Goal: Transaction & Acquisition: Subscribe to service/newsletter

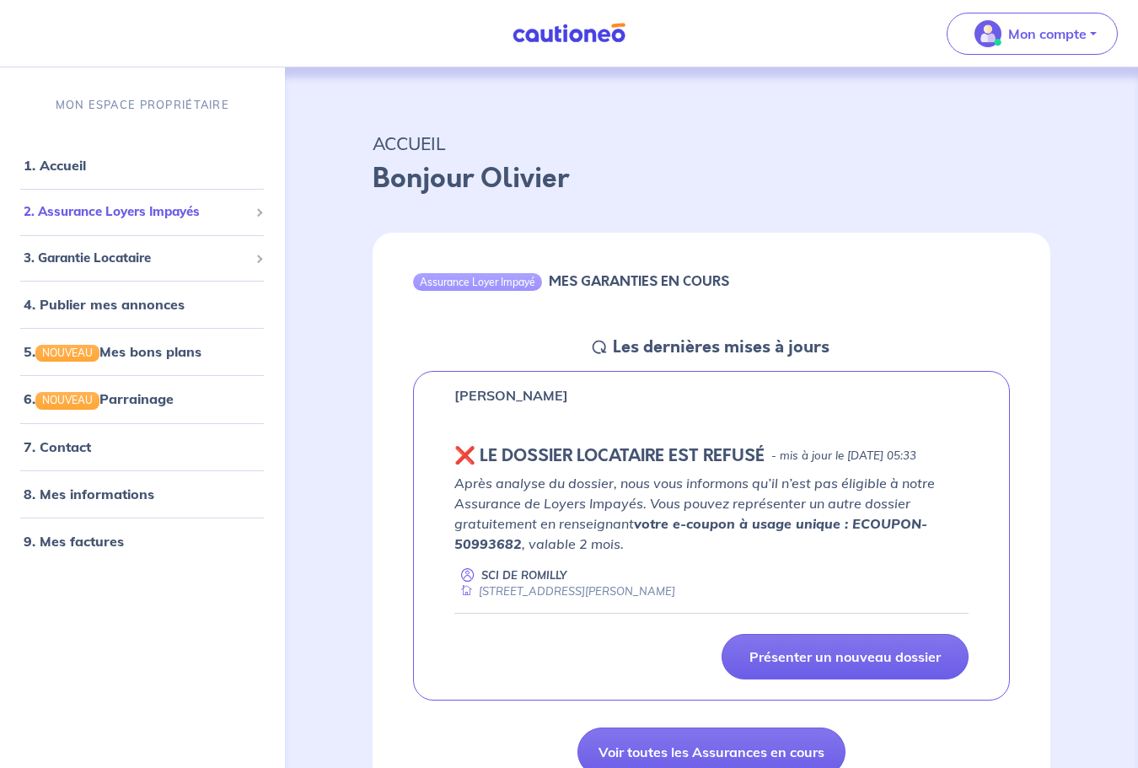
click at [212, 218] on span "2. Assurance Loyers Impayés" at bounding box center [136, 211] width 225 height 19
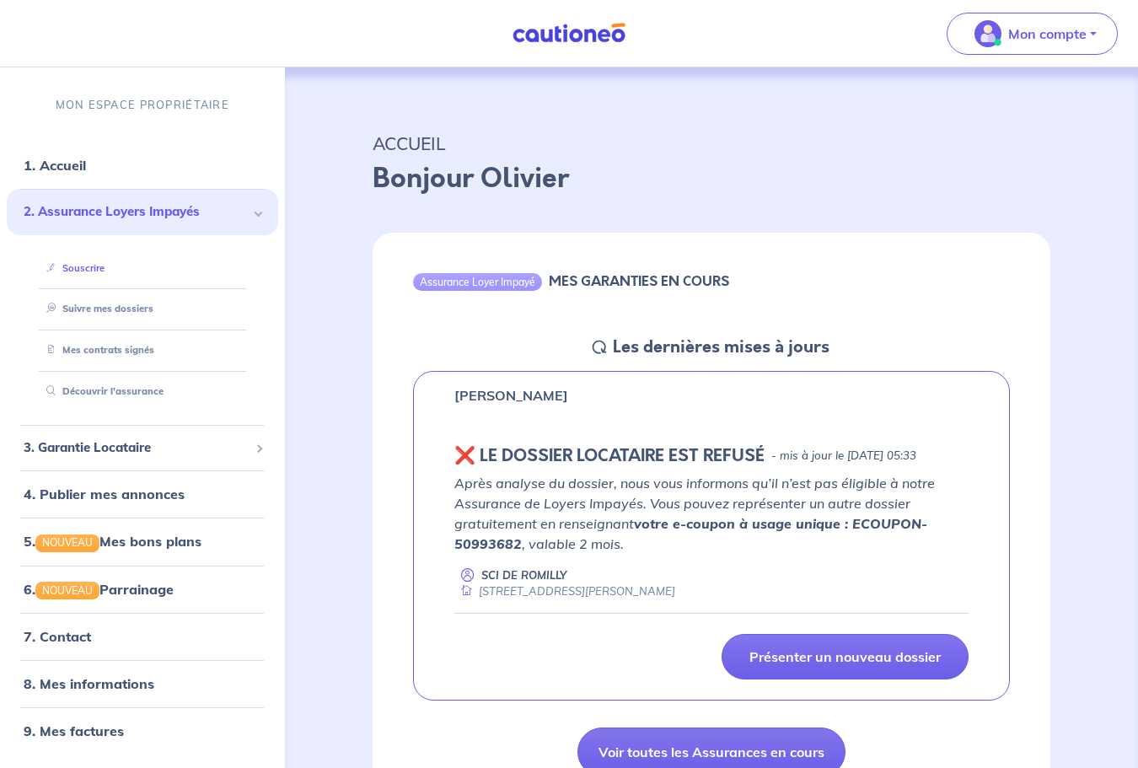
click at [105, 274] on link "Souscrire" at bounding box center [72, 268] width 65 height 12
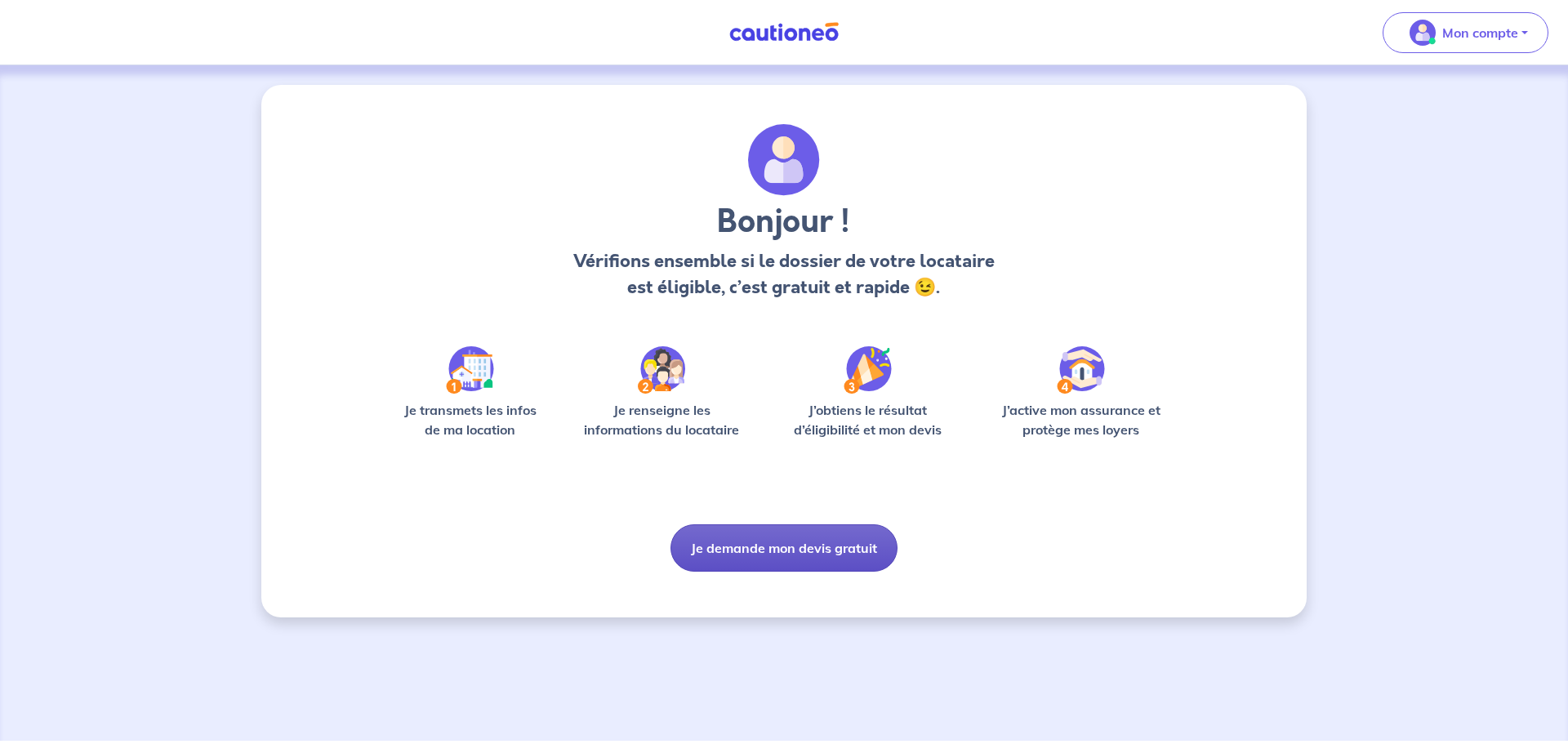
click at [784, 537] on button "Je demande mon devis gratuit" at bounding box center [784, 547] width 227 height 47
